Goal: Complete application form

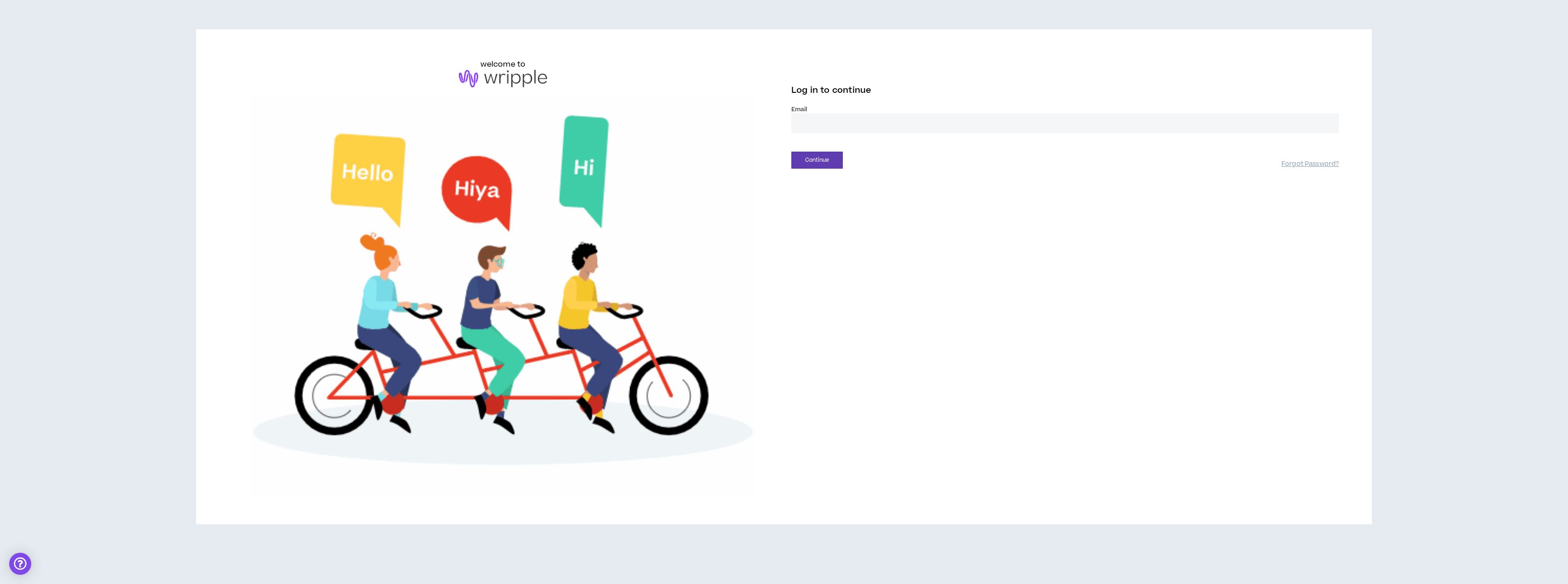
click at [859, 121] on input "email" at bounding box center [1065, 123] width 547 height 19
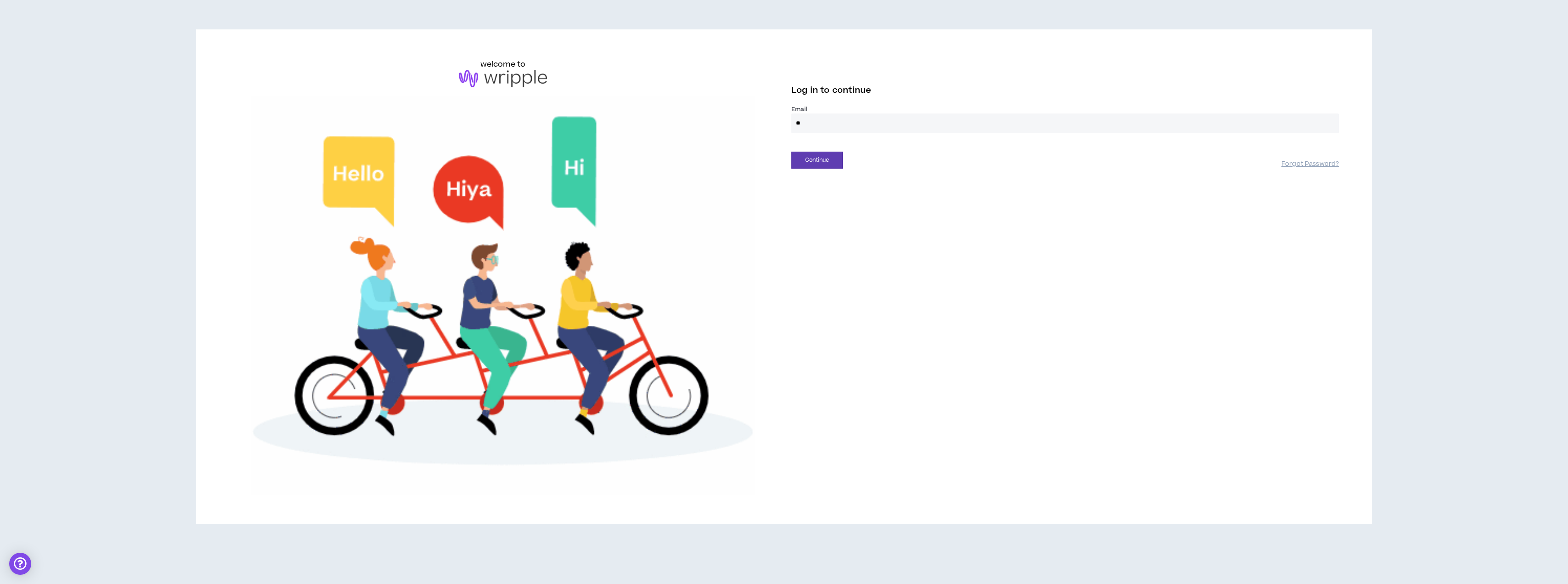
type input "*"
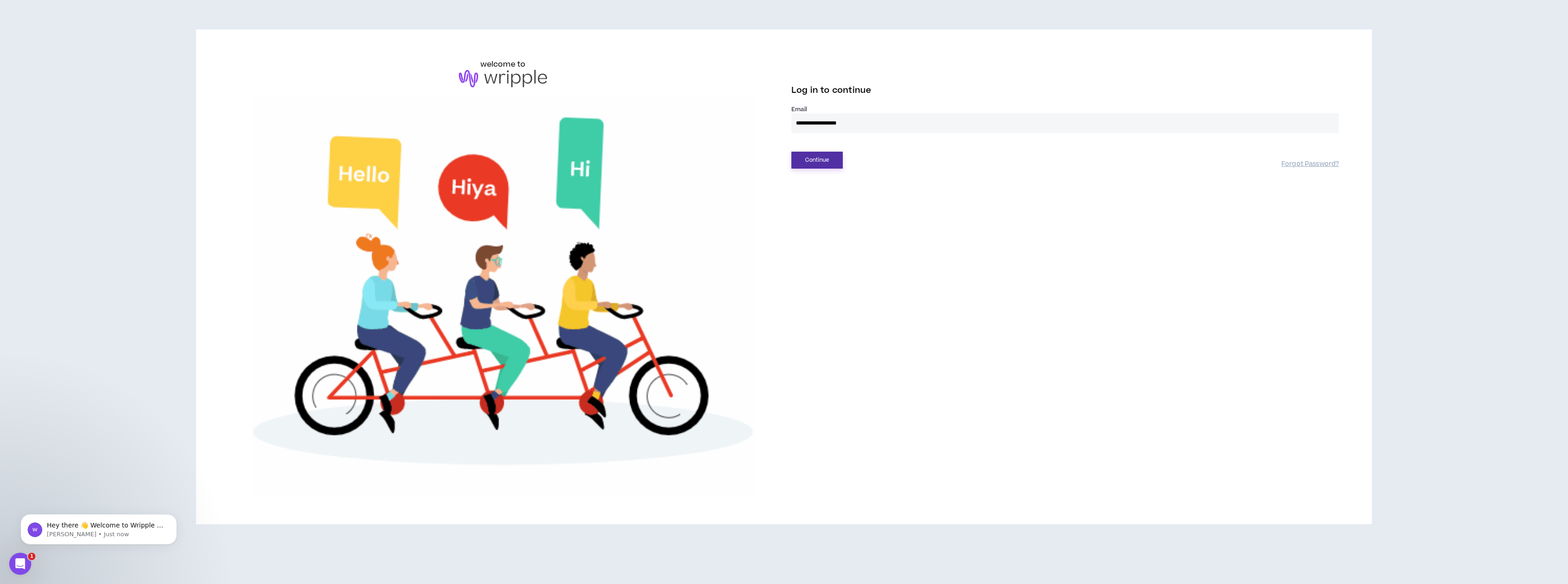
type input "**********"
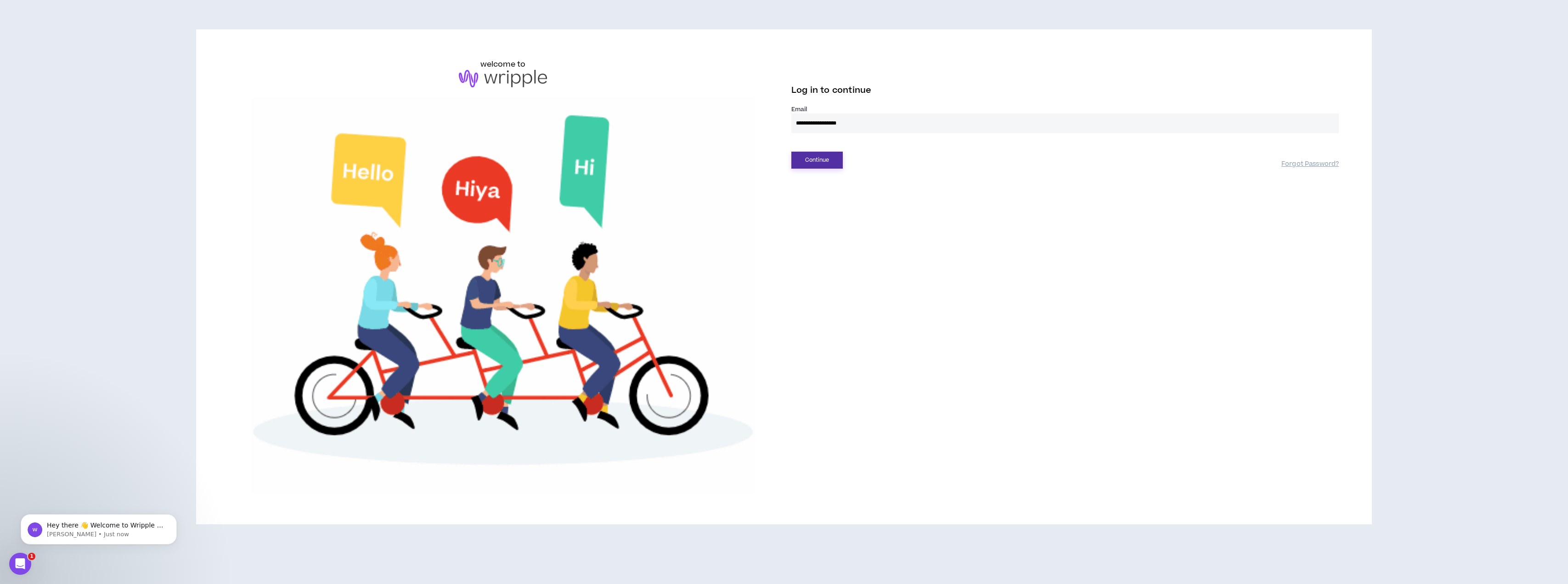
click at [808, 164] on button "Continue" at bounding box center [817, 160] width 52 height 17
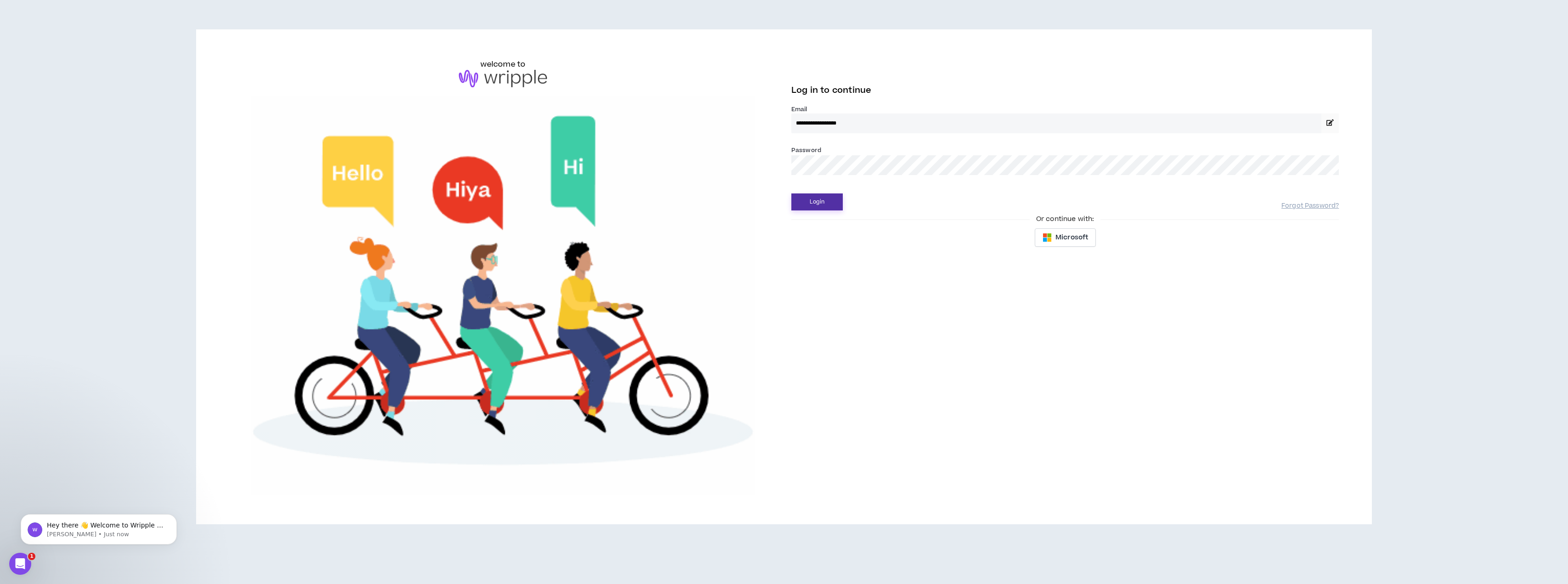
click at [827, 201] on button "Login" at bounding box center [817, 202] width 52 height 17
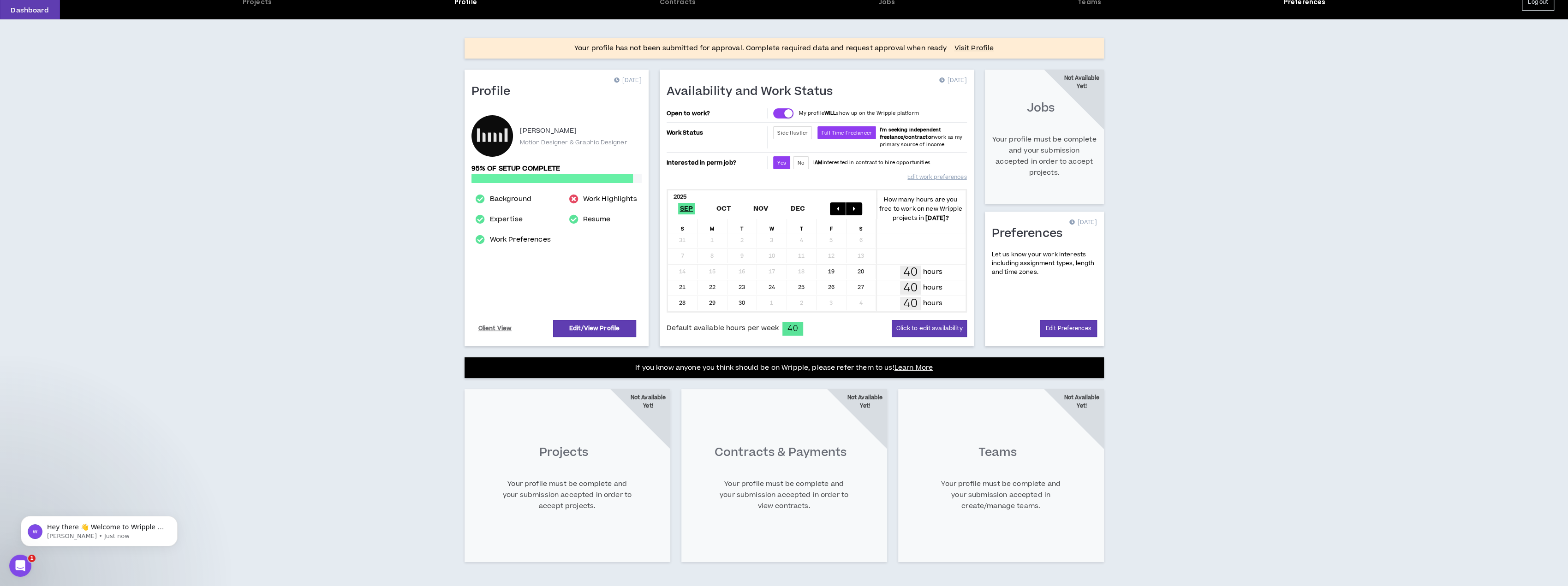
scroll to position [46, 0]
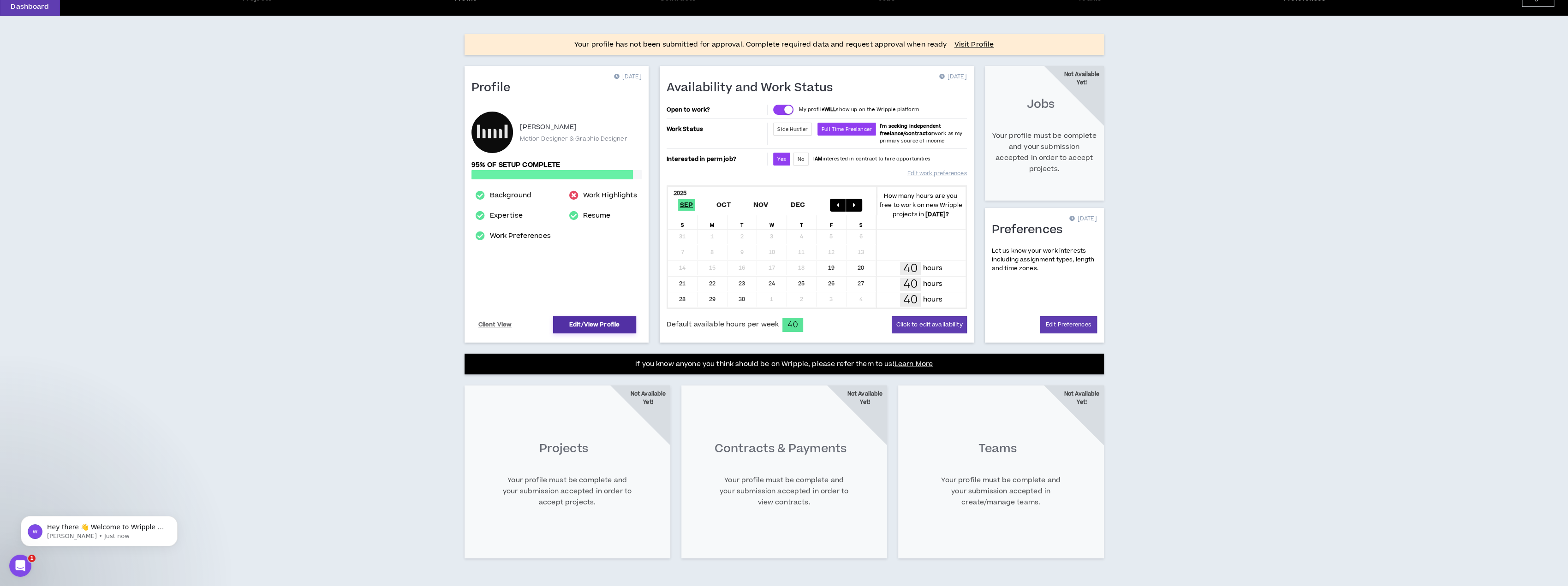
click at [575, 324] on link "Edit/View Profile" at bounding box center [595, 325] width 83 height 17
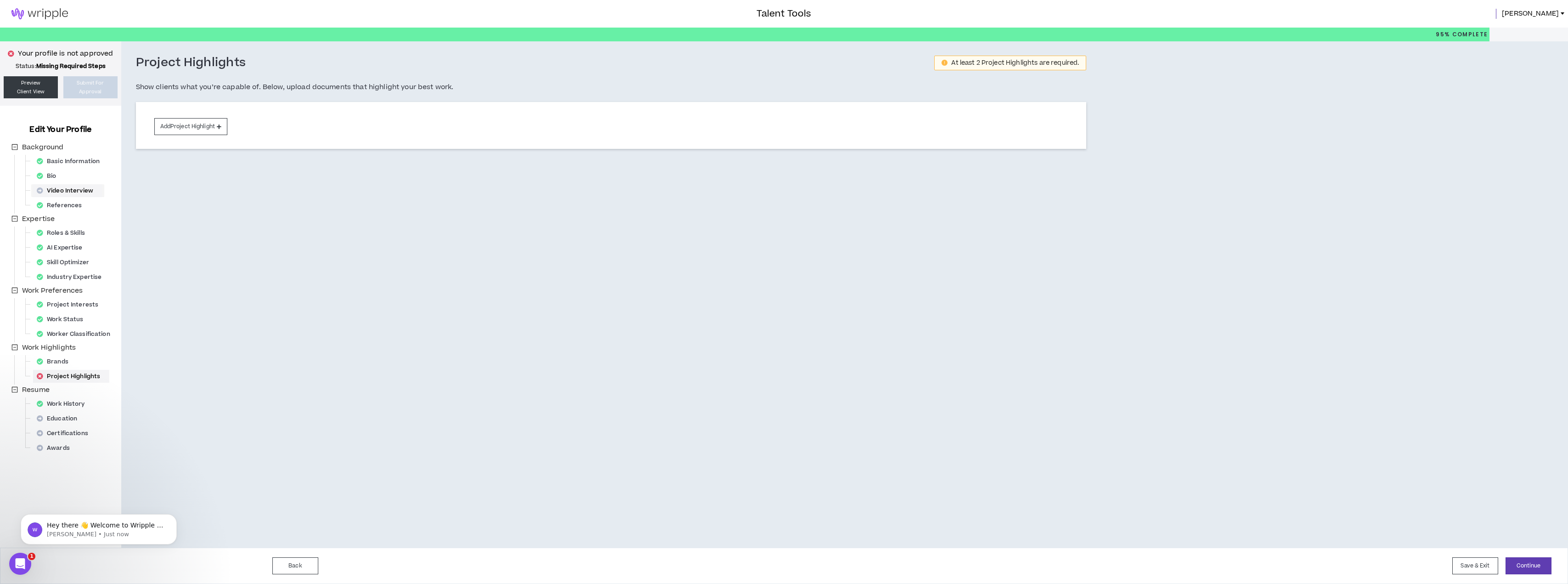
click at [62, 188] on div "Video Interview" at bounding box center [68, 191] width 69 height 13
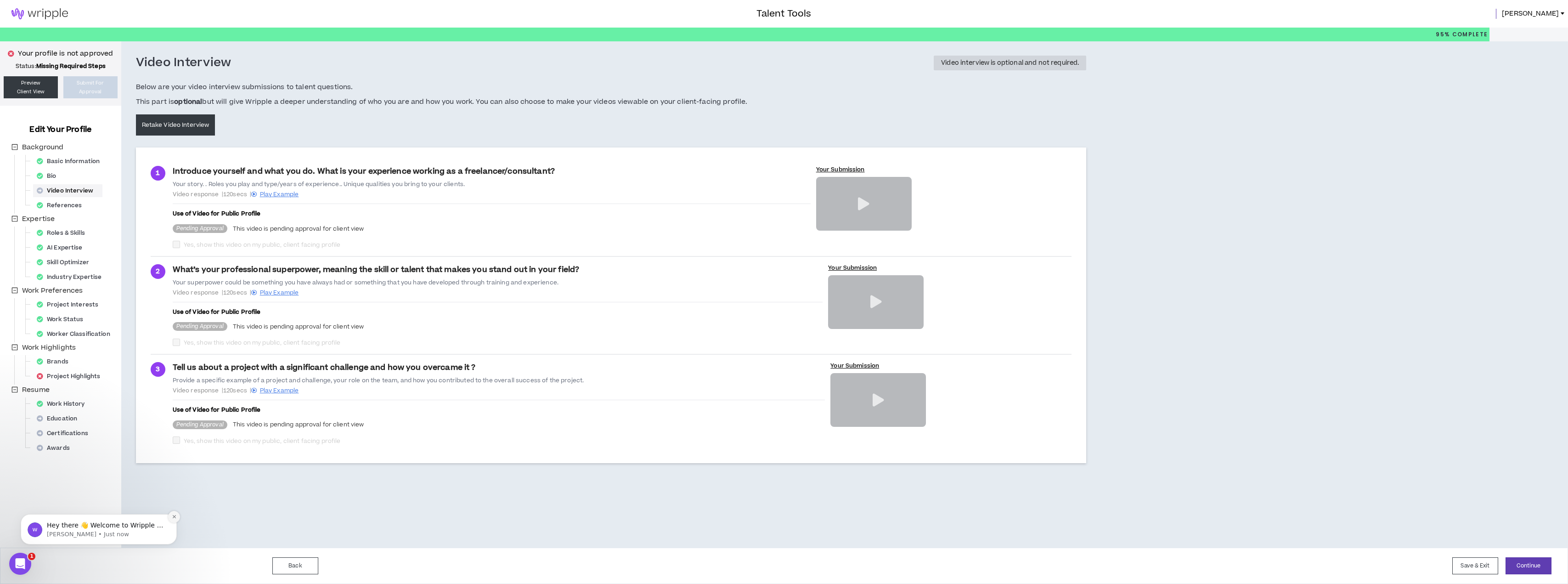
click at [173, 520] on button "Dismiss notification" at bounding box center [174, 517] width 12 height 12
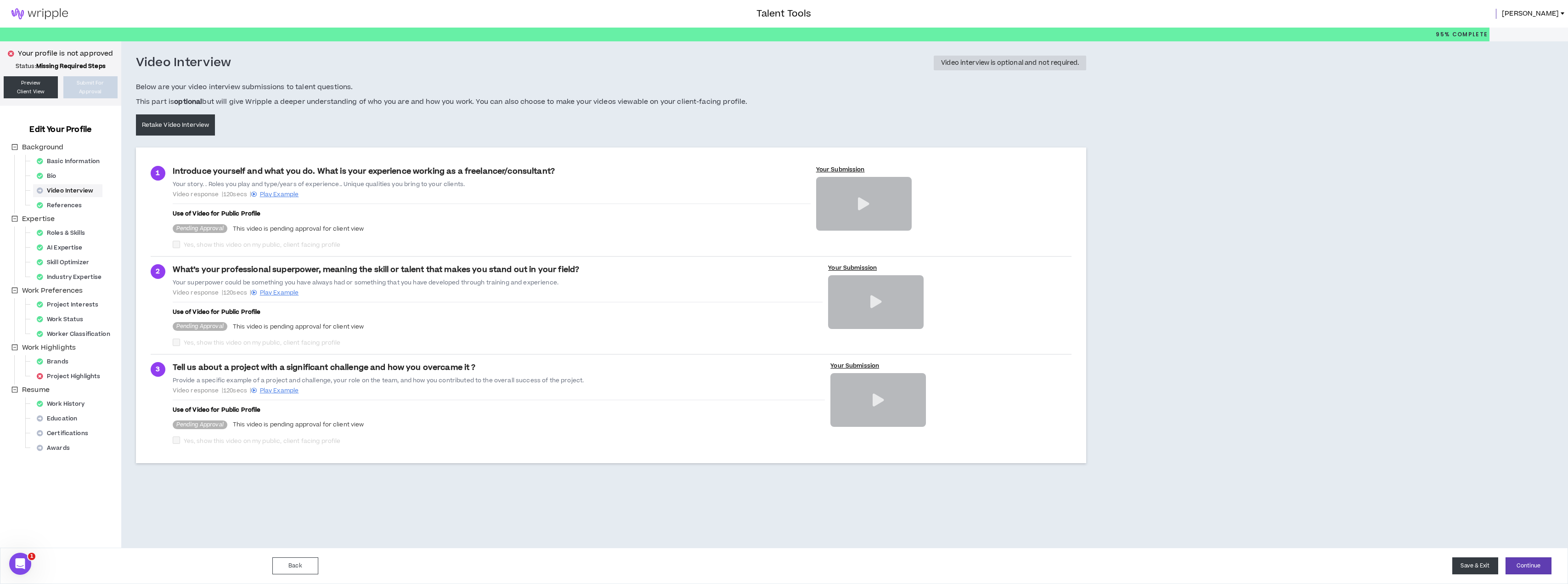
click at [1482, 565] on button "Save & Exit" at bounding box center [1475, 566] width 46 height 17
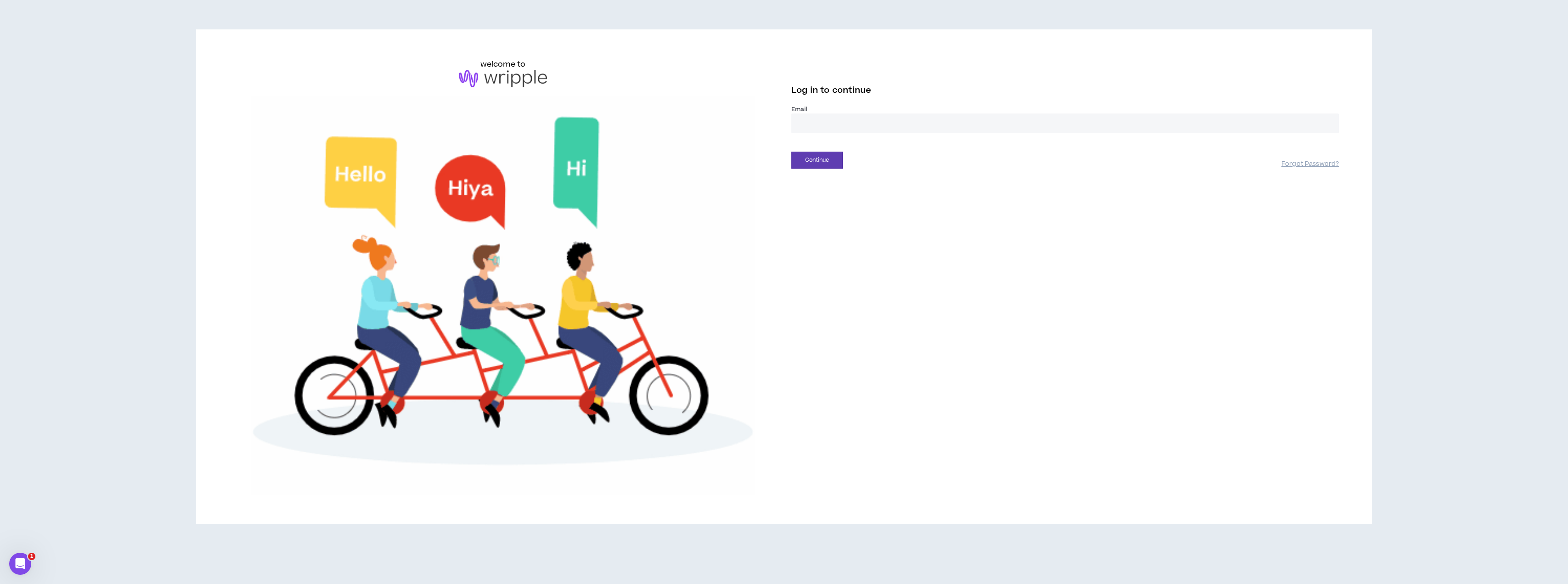
click at [842, 123] on input "email" at bounding box center [1065, 123] width 547 height 19
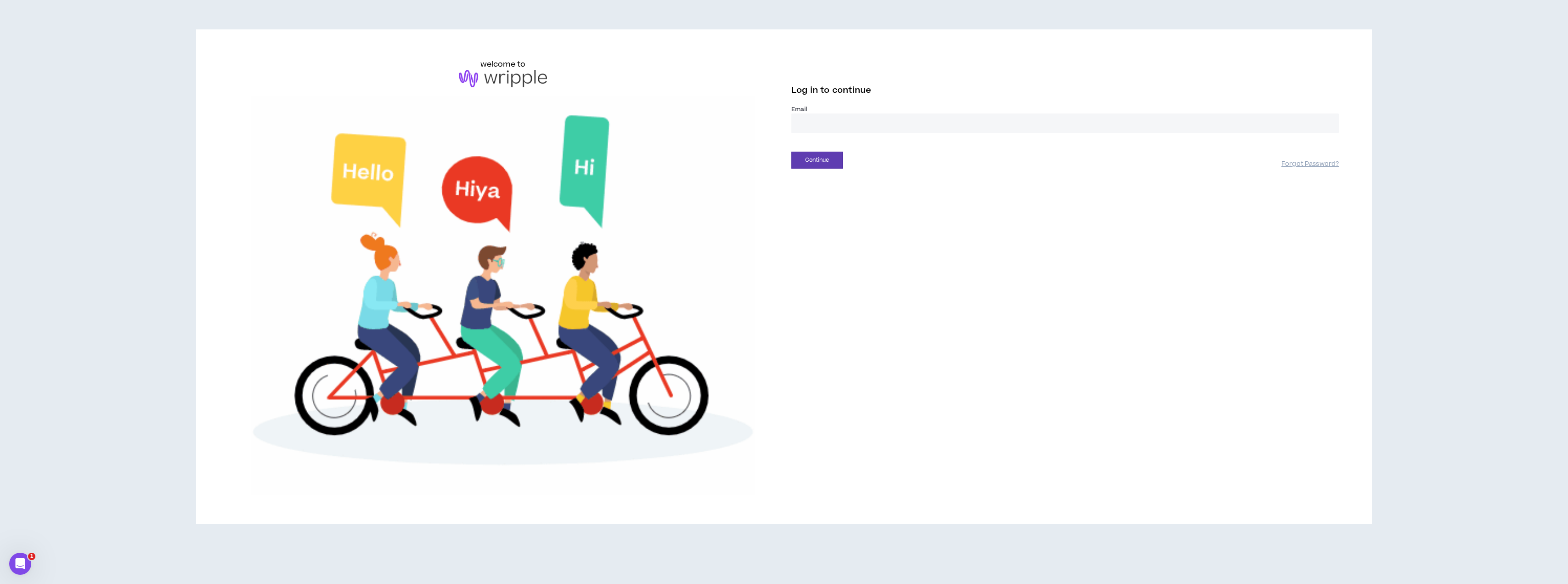
type input "**********"
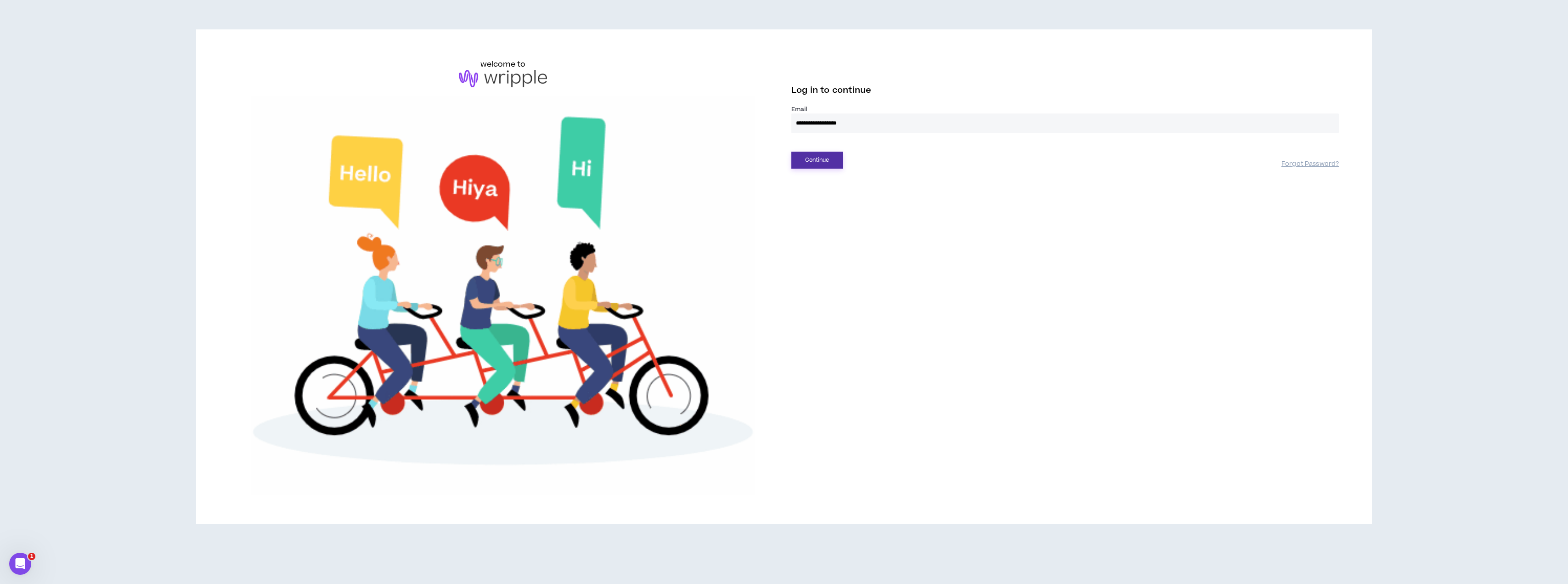
click at [821, 163] on button "Continue" at bounding box center [817, 160] width 52 height 17
click at [817, 209] on button "Login" at bounding box center [817, 202] width 52 height 17
